Goal: Information Seeking & Learning: Learn about a topic

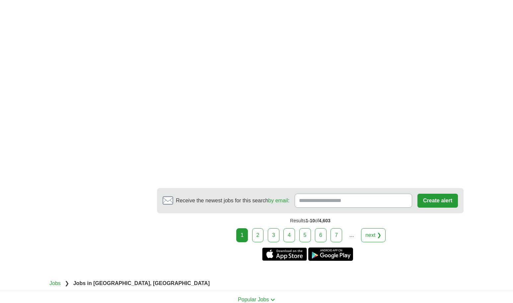
scroll to position [1249, 0]
click at [259, 228] on link "2" at bounding box center [258, 235] width 12 height 14
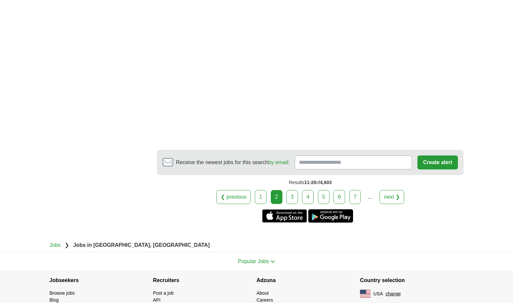
scroll to position [1215, 0]
click at [292, 195] on link "3" at bounding box center [292, 196] width 12 height 14
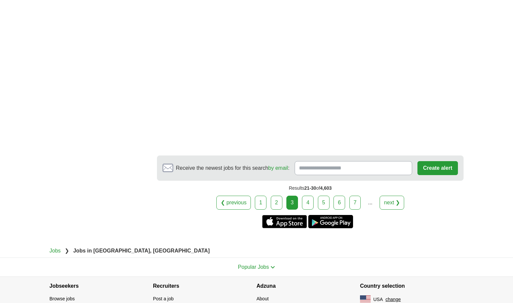
scroll to position [1194, 0]
click at [307, 201] on link "4" at bounding box center [308, 202] width 12 height 14
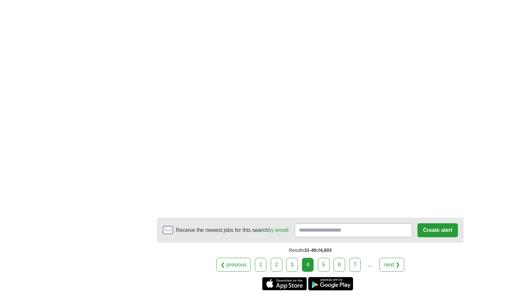
scroll to position [1137, 0]
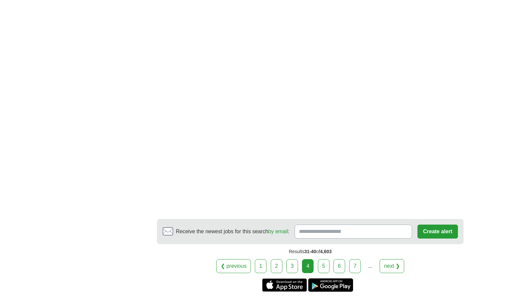
click at [326, 264] on link "5" at bounding box center [324, 266] width 12 height 14
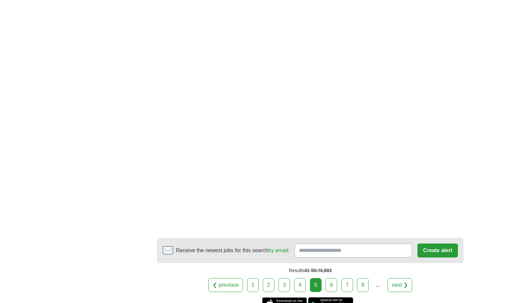
scroll to position [1113, 0]
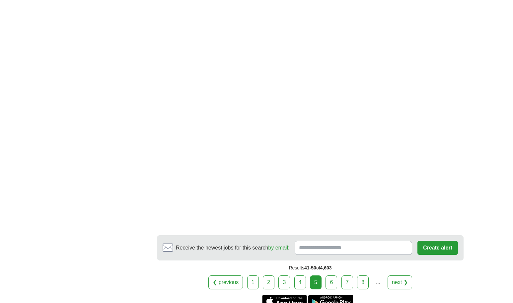
click at [331, 275] on link "6" at bounding box center [332, 282] width 12 height 14
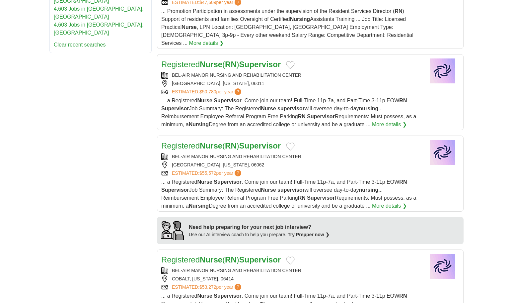
scroll to position [414, 0]
